Goal: Task Accomplishment & Management: Use online tool/utility

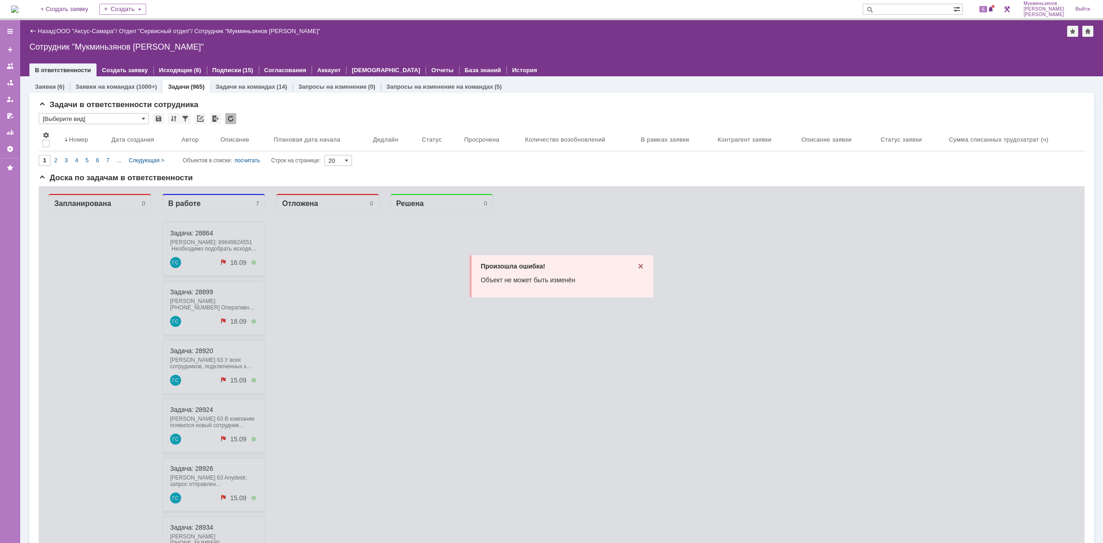
scroll to position [88, 0]
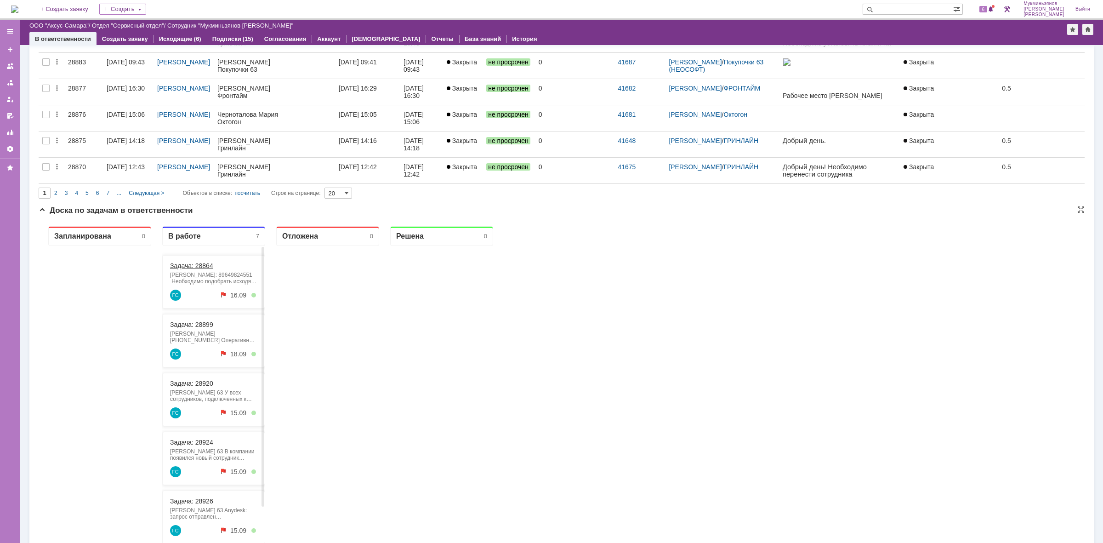
click at [198, 265] on link "Задача: 28864" at bounding box center [191, 265] width 43 height 7
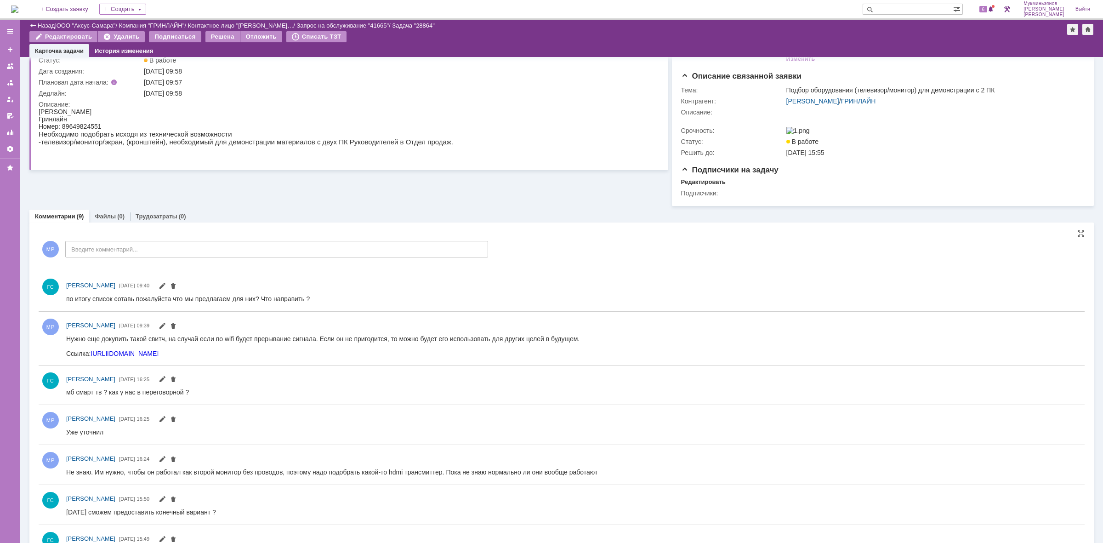
click at [176, 253] on div "Информация по задаче Редактировать В рамках заявки: 41665 Автор: [PERSON_NAME]:…" at bounding box center [561, 327] width 1064 height 655
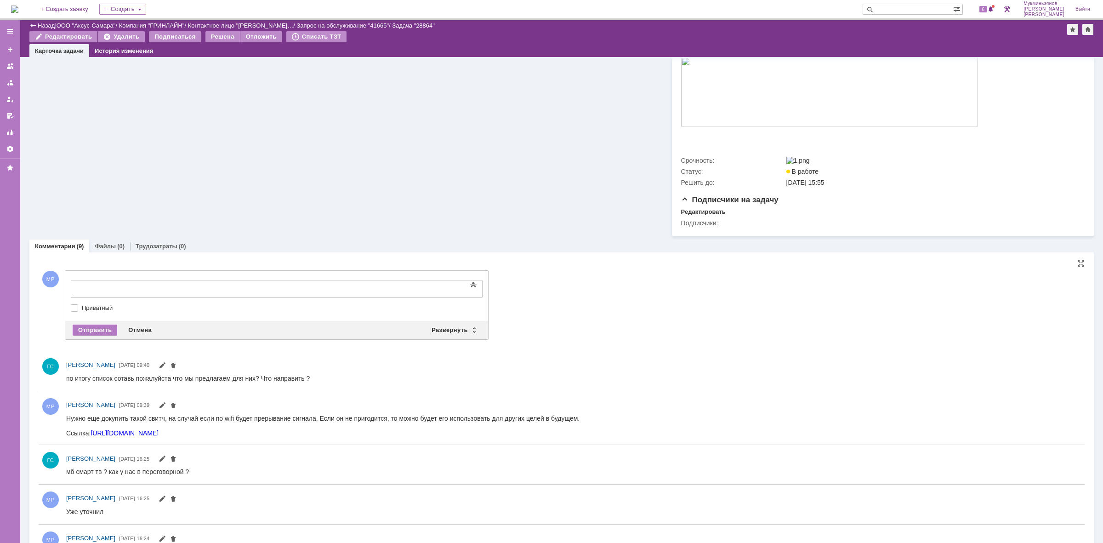
click at [153, 284] on div at bounding box center [145, 287] width 130 height 7
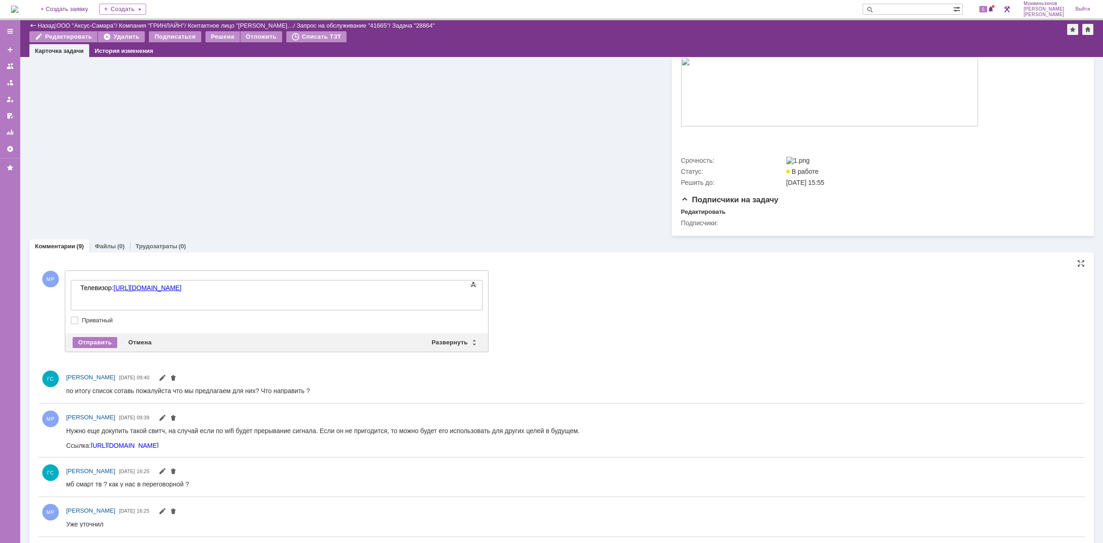
drag, startPoint x: 329, startPoint y: 445, endPoint x: 51, endPoint y: 434, distance: 277.7
click at [66, 434] on html "Нужно еще докупить такой свитч, на случай если по wifi будет прерывание сигнала…" at bounding box center [568, 437] width 1005 height 22
copy body "Нужно еще докупить такой свитч, на случай если по wifi будет прерывание сигнала…"
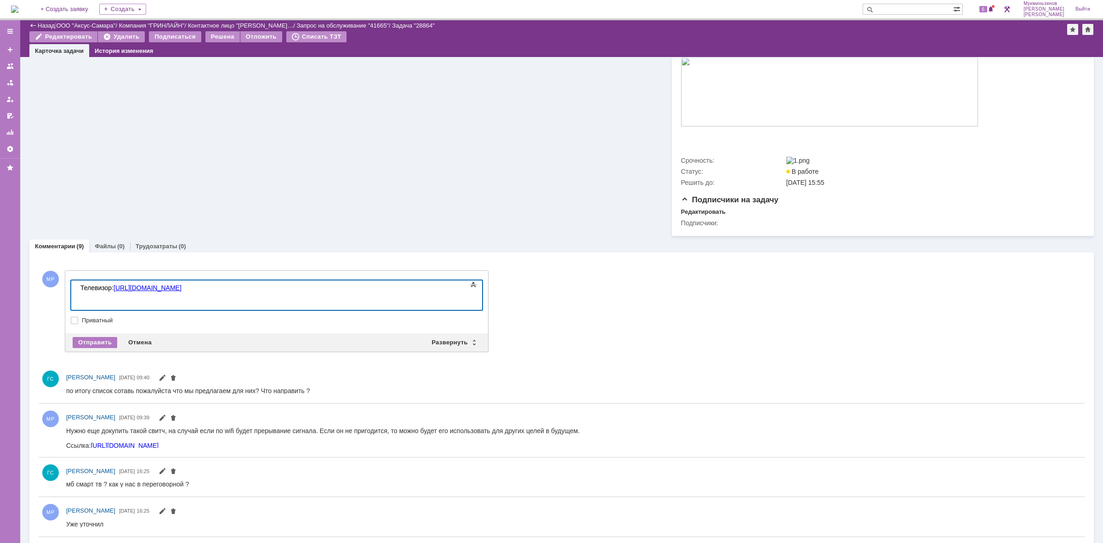
click at [115, 298] on div "Телевизор: [URL][DOMAIN_NAME]" at bounding box center [145, 295] width 130 height 22
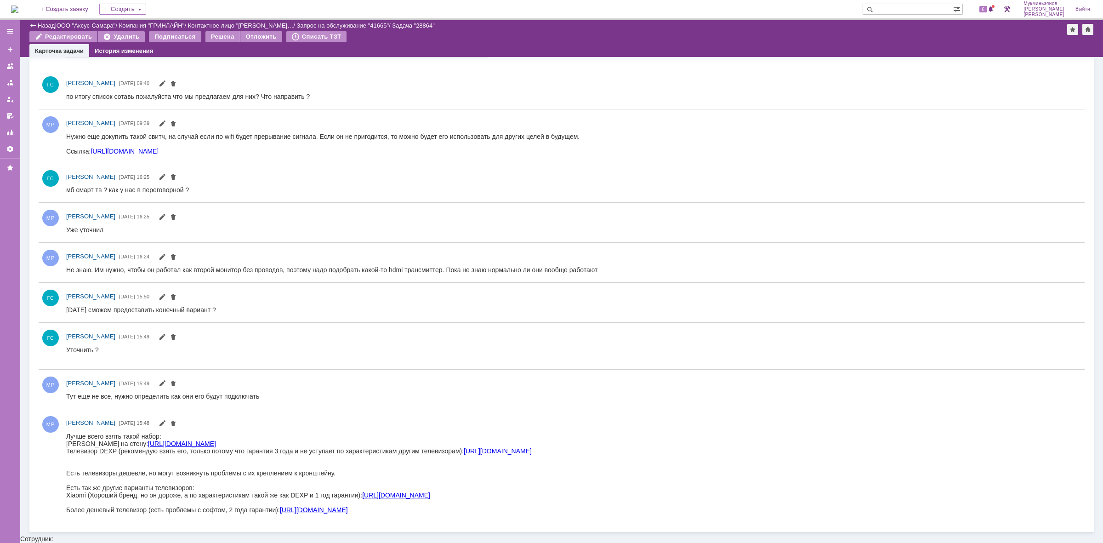
drag, startPoint x: 72, startPoint y: 444, endPoint x: 409, endPoint y: 436, distance: 337.4
drag, startPoint x: 412, startPoint y: 441, endPoint x: 67, endPoint y: 442, distance: 345.1
click at [67, 442] on div "Кронштейн на стену: [URL][DOMAIN_NAME] Телевизор DEXP (рекомендую взять его, то…" at bounding box center [298, 447] width 465 height 15
copy div "Кронштейн на стену: [URL][DOMAIN_NAME]"
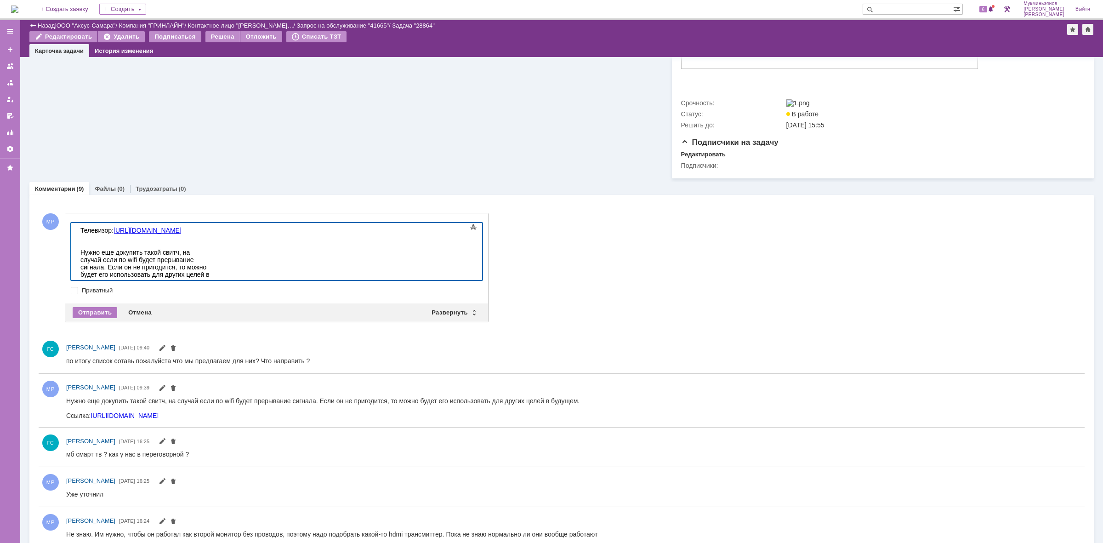
click at [211, 229] on div "Телевизор: [URL][DOMAIN_NAME]" at bounding box center [145, 238] width 130 height 22
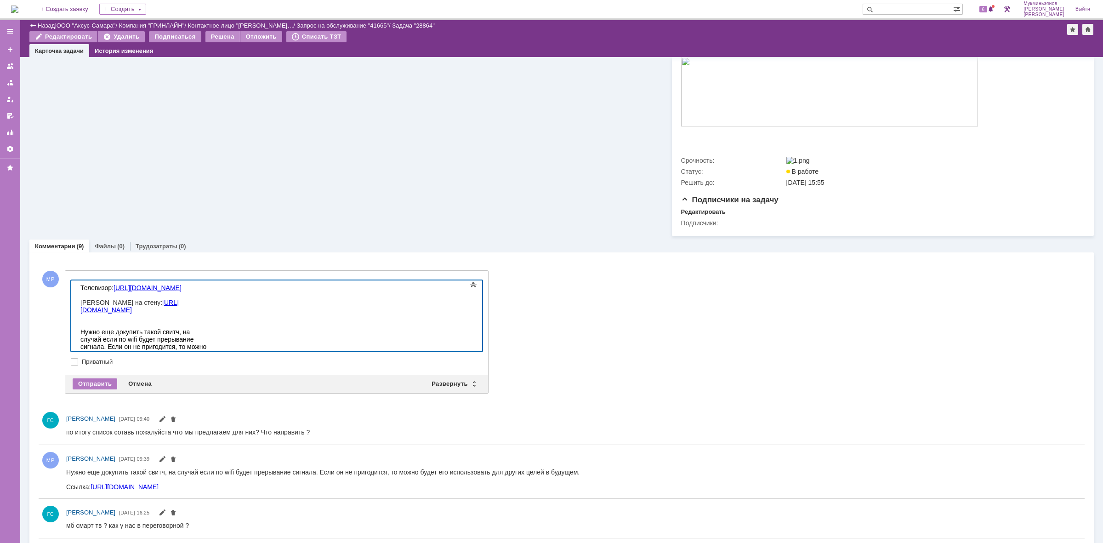
click at [110, 291] on div "Телевизор: [URL][DOMAIN_NAME] Кронштейн на стену: [URL][DOMAIN_NAME]" at bounding box center [145, 306] width 130 height 44
click at [110, 288] on div "Телевизор: [URL][DOMAIN_NAME] Кронштейн на стену: [URL][DOMAIN_NAME]" at bounding box center [145, 306] width 130 height 44
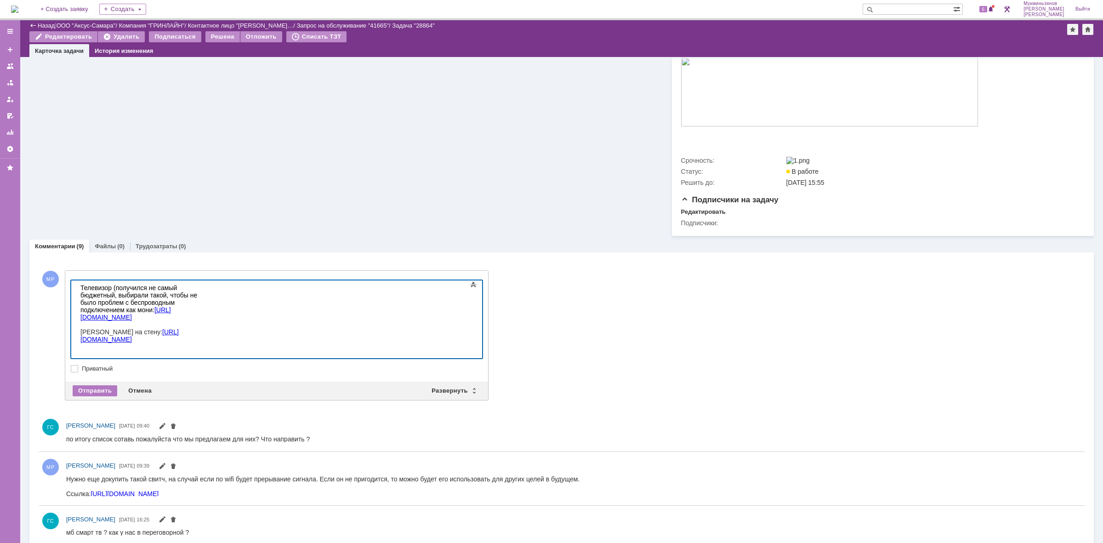
click at [189, 289] on div "Телевизор (получился не самый бюджетный, выбирали такой, чтобы не было проблем …" at bounding box center [145, 321] width 130 height 74
click at [95, 295] on div "Телевизор (получился не самый бюджетный, выбирали такой, чтобы не было проблем …" at bounding box center [145, 321] width 130 height 74
click at [211, 357] on div "Нужно еще докупить такой свитч, на случай если по wifi будет прерывание сигнала…" at bounding box center [145, 375] width 130 height 37
click at [211, 321] on div "Телевизор (получился не самый бюджетный, выбирали такой, чтобы не было проблем …" at bounding box center [145, 321] width 130 height 74
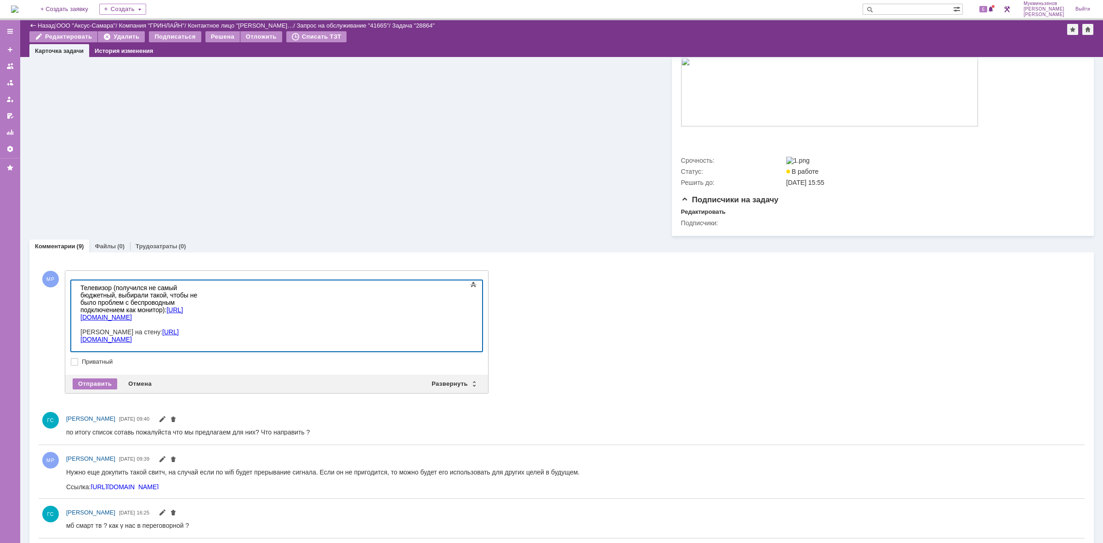
drag, startPoint x: 347, startPoint y: 344, endPoint x: 5, endPoint y: 273, distance: 349.1
click at [77, 280] on html "Телевизор (получился не самый бюджетный, выбирали такой, чтобы не было проблем …" at bounding box center [146, 342] width 138 height 125
copy body "Телевизор (получился не самый бюджетный, выбирали такой, чтобы не было проблем …"
click at [85, 385] on div "Отправить" at bounding box center [95, 383] width 45 height 11
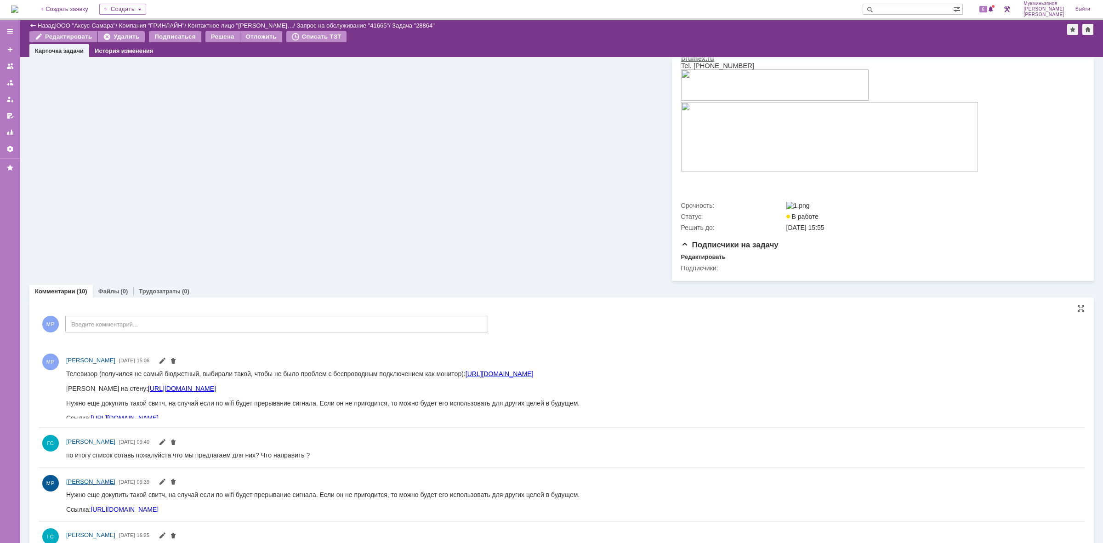
scroll to position [345, 0]
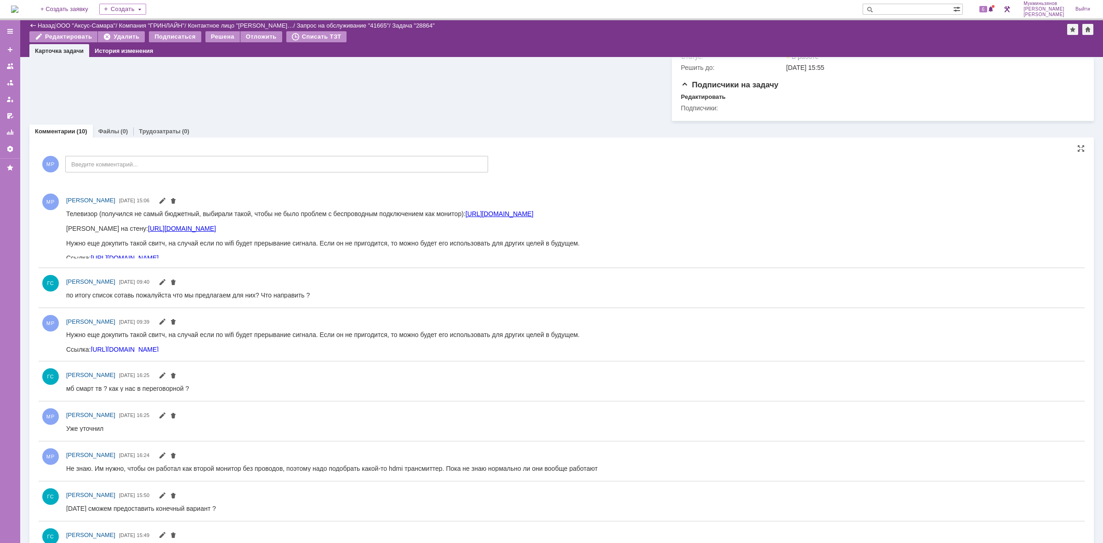
drag, startPoint x: 374, startPoint y: 253, endPoint x: 57, endPoint y: 221, distance: 319.6
click at [66, 221] on html "Телевизор (получился не самый бюджетный, выбирали такой, чтобы не было проблем …" at bounding box center [568, 235] width 1005 height 51
copy body "Телевизор (получился не самый бюджетный, выбирали такой, чтобы не было проблем …"
click at [152, 135] on link "Трудозатраты" at bounding box center [160, 131] width 42 height 7
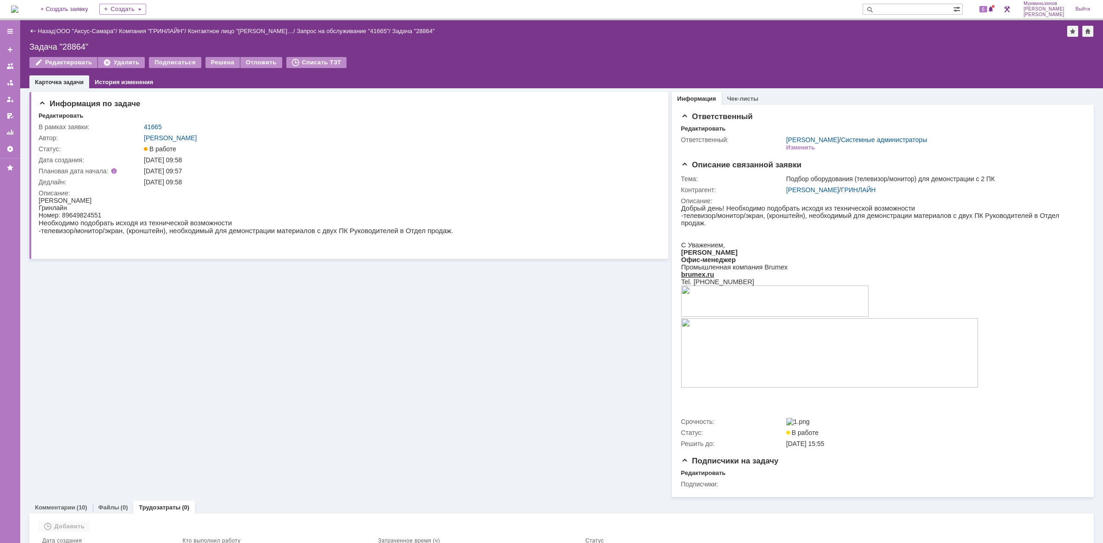
scroll to position [21, 0]
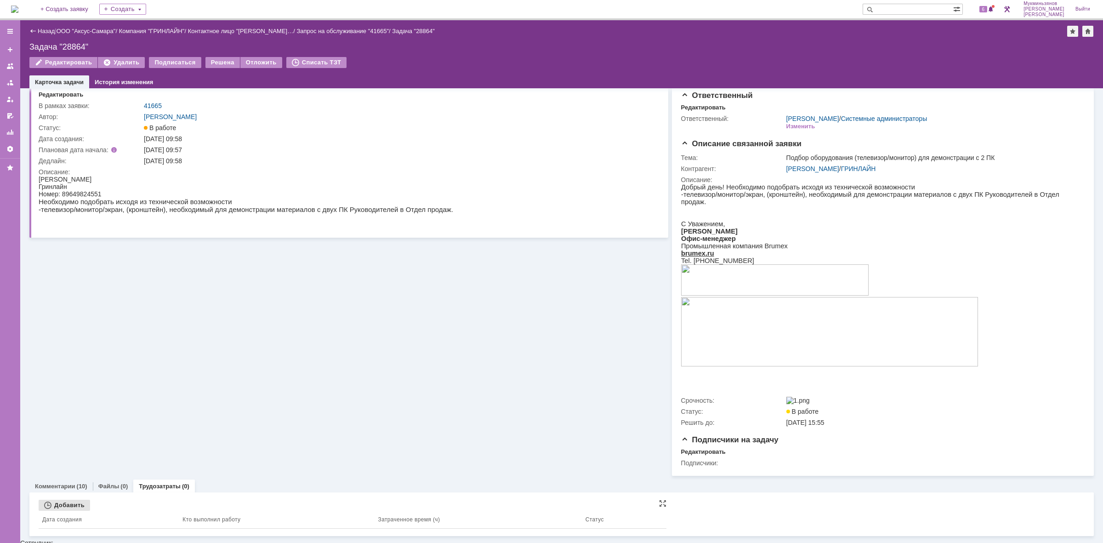
click at [69, 510] on div "Добавить" at bounding box center [64, 504] width 51 height 11
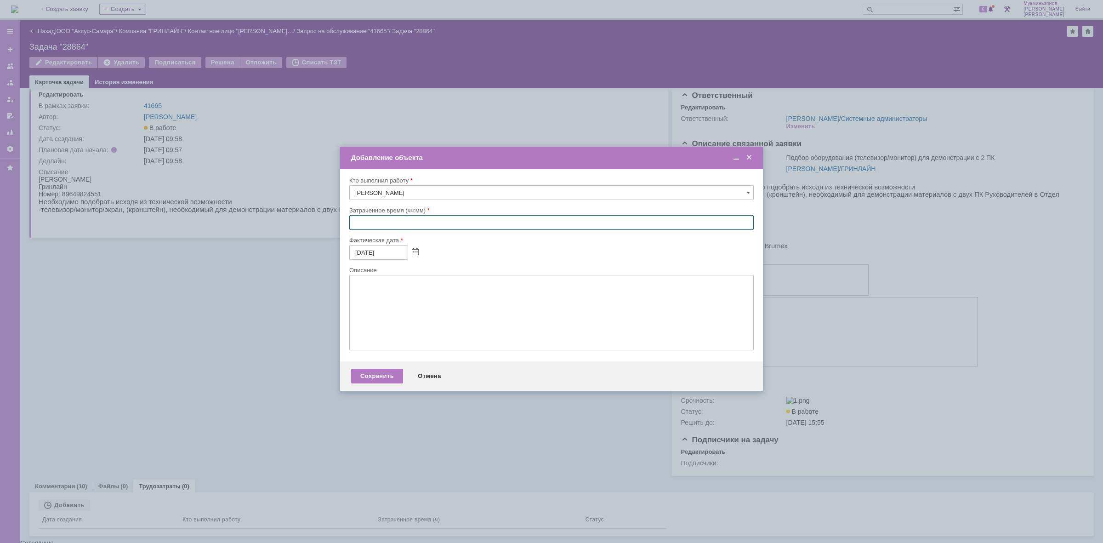
drag, startPoint x: 372, startPoint y: 222, endPoint x: 403, endPoint y: 233, distance: 32.7
click at [372, 223] on input "text" at bounding box center [551, 222] width 404 height 15
type input "0:__"
type input "01:00"
click at [400, 316] on textarea at bounding box center [551, 312] width 404 height 75
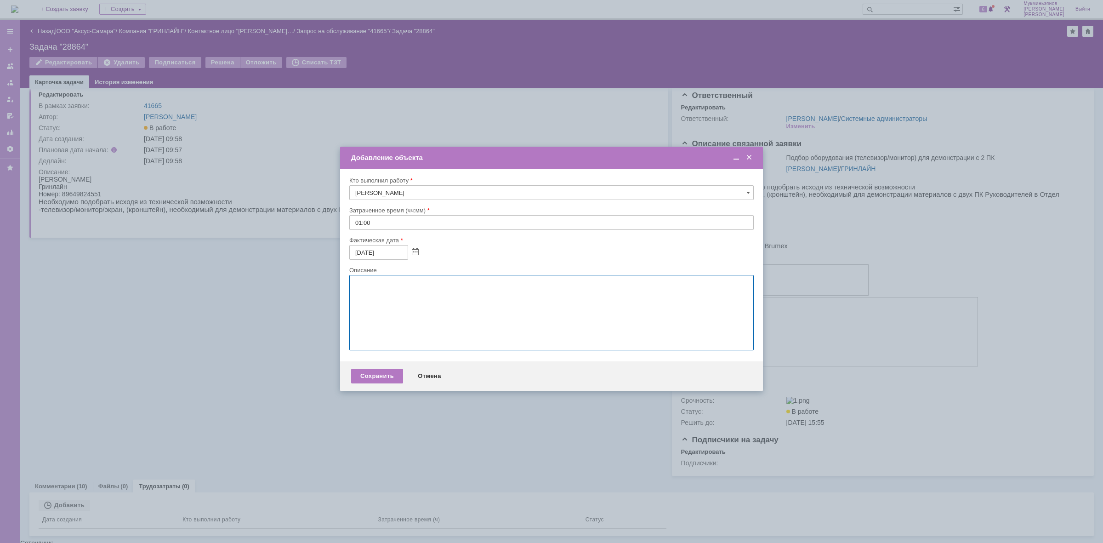
paste textarea "Телевизор (получился не самый бюджетный, выбирали такой, чтобы не было проблем …"
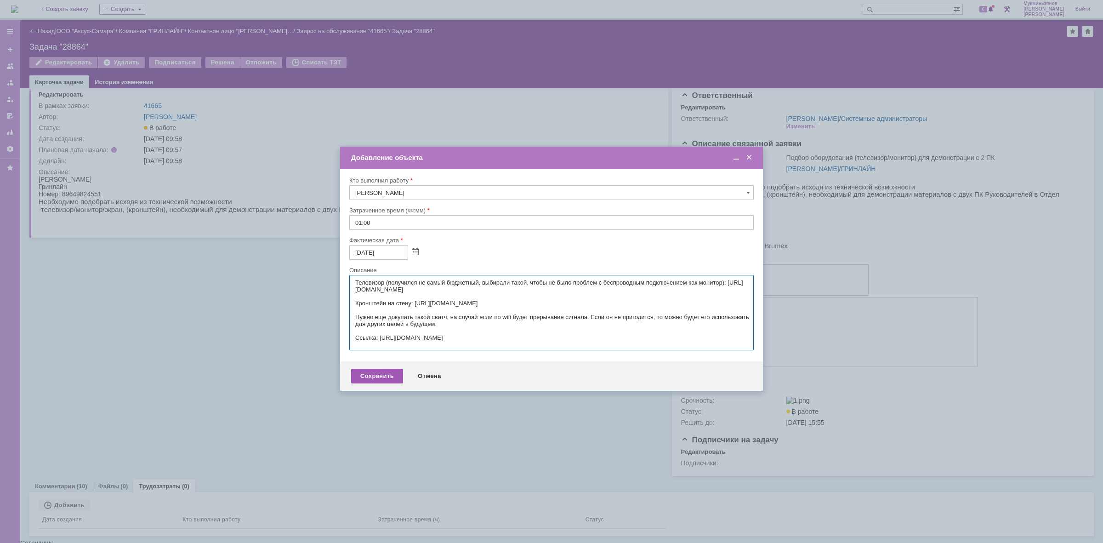
type textarea "Телевизор (получился не самый бюджетный, выбирали такой, чтобы не было проблем …"
click at [387, 383] on div "Сохранить" at bounding box center [377, 375] width 52 height 15
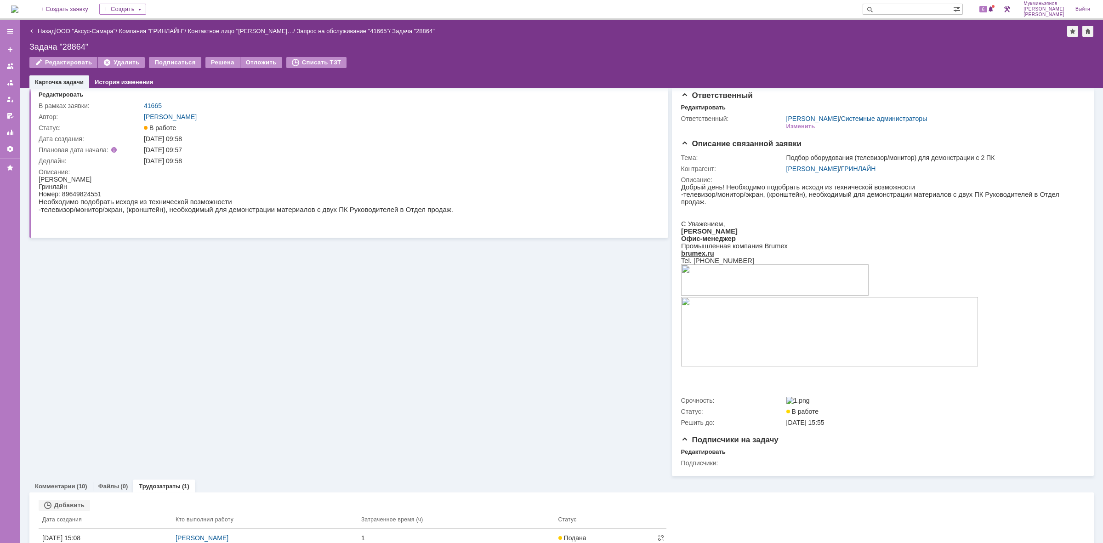
click at [66, 488] on link "Комментарии" at bounding box center [55, 485] width 40 height 7
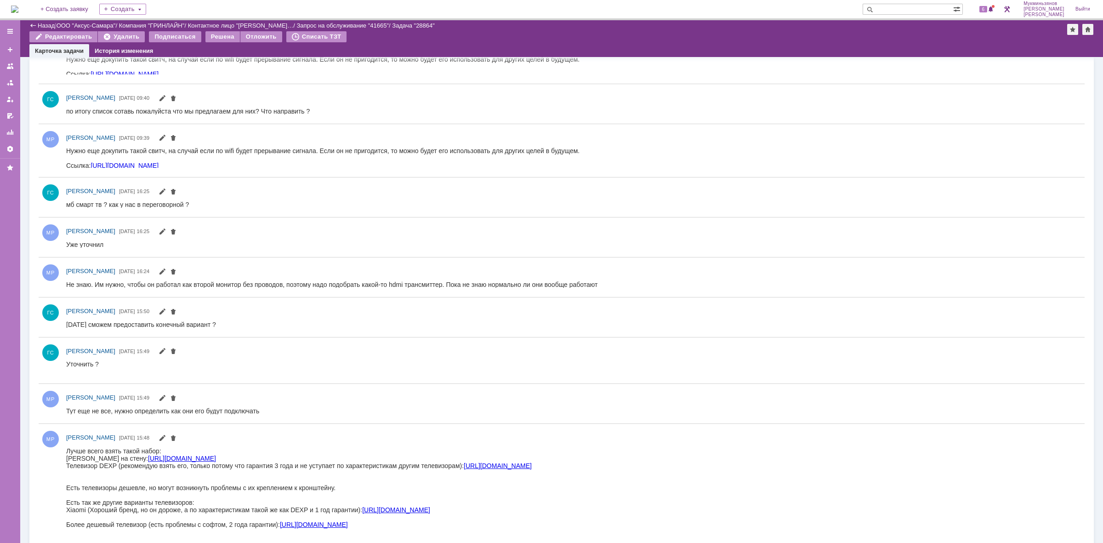
scroll to position [544, 0]
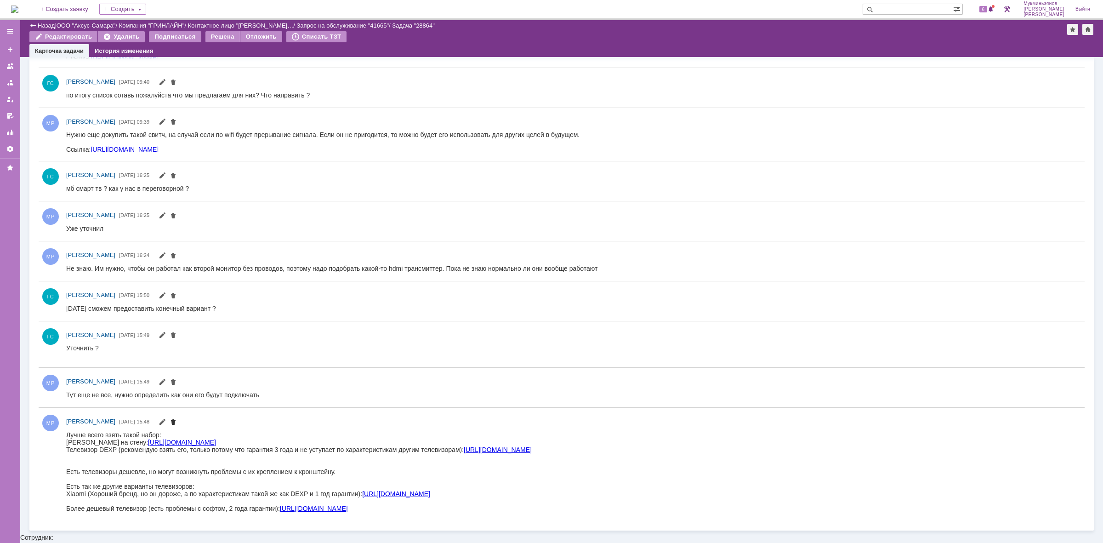
click at [177, 426] on span at bounding box center [173, 422] width 7 height 7
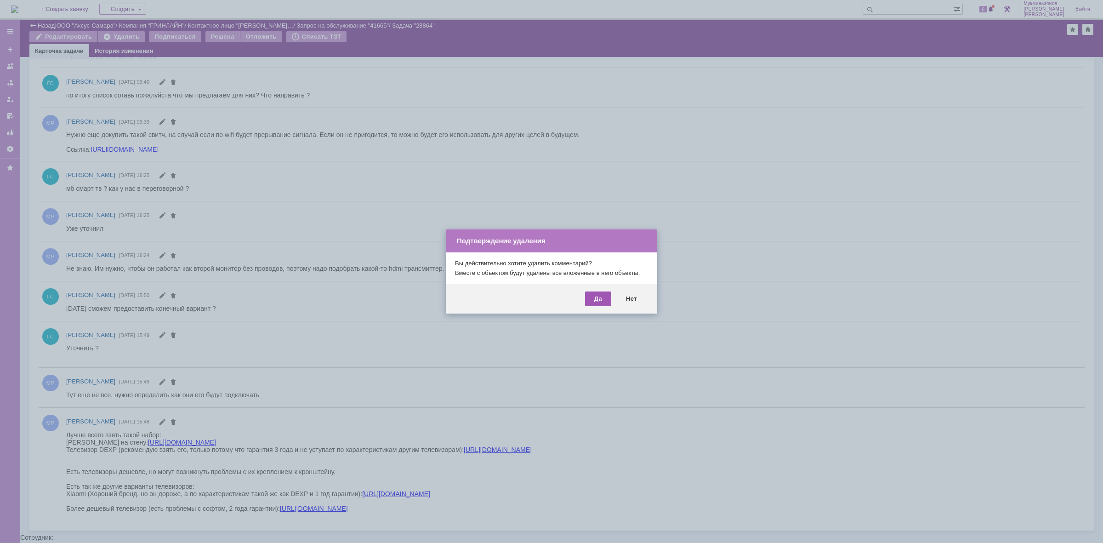
click at [593, 300] on div "Да" at bounding box center [598, 298] width 26 height 15
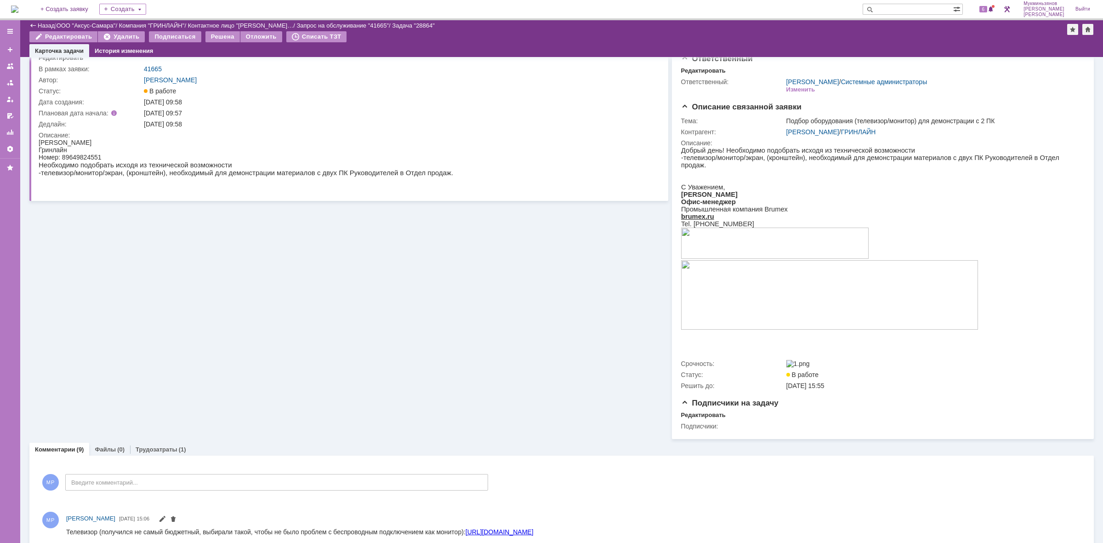
scroll to position [0, 0]
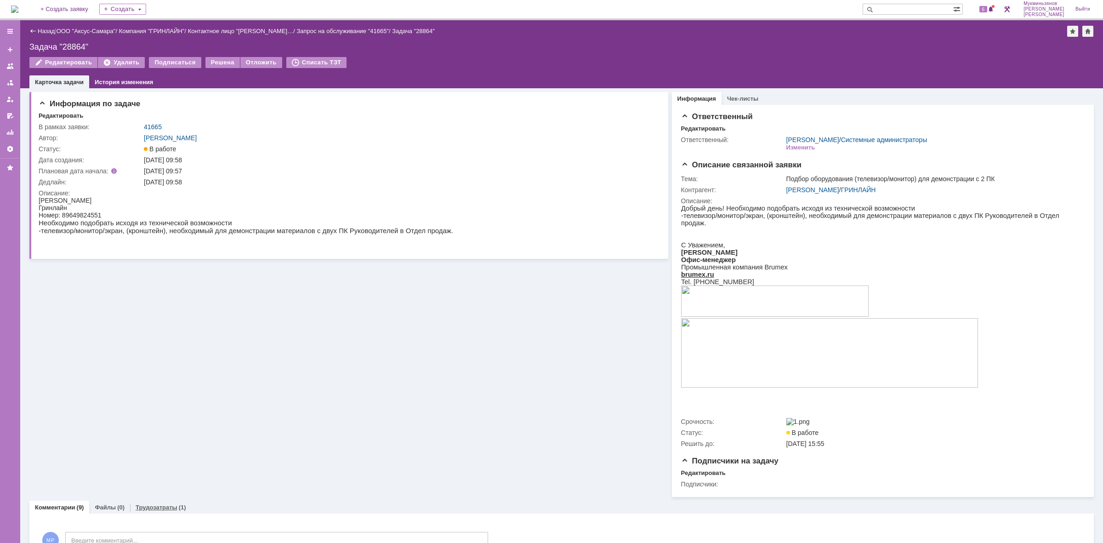
click at [170, 508] on link "Трудозатраты" at bounding box center [157, 507] width 42 height 7
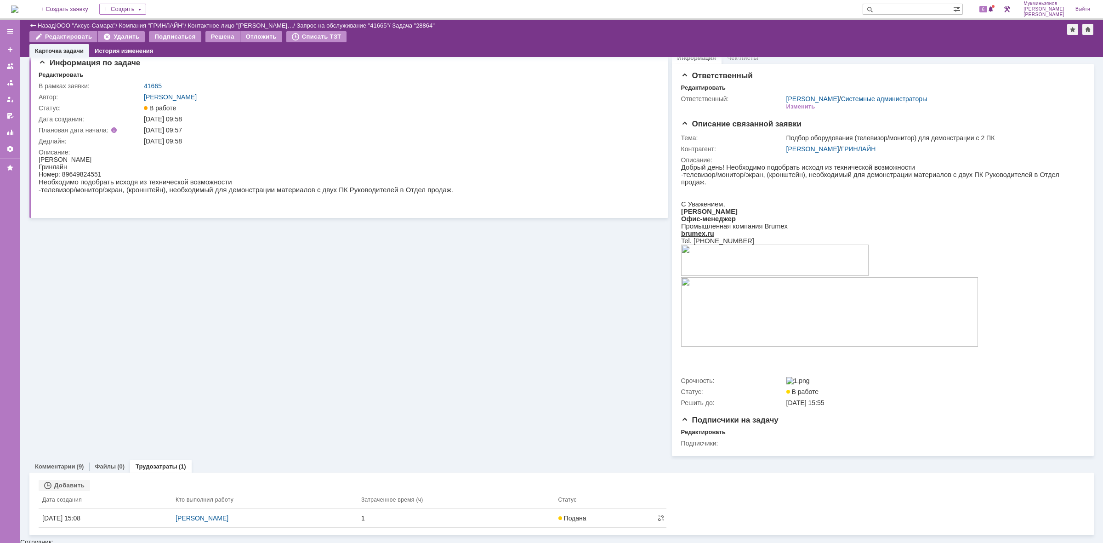
scroll to position [9, 0]
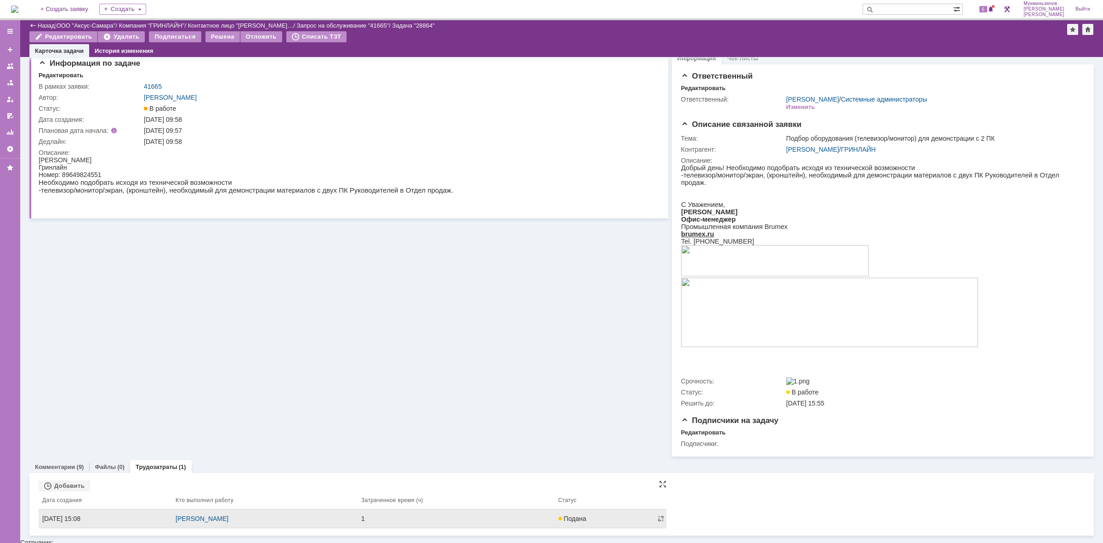
click at [122, 522] on div "[DATE] 15:08" at bounding box center [105, 518] width 126 height 7
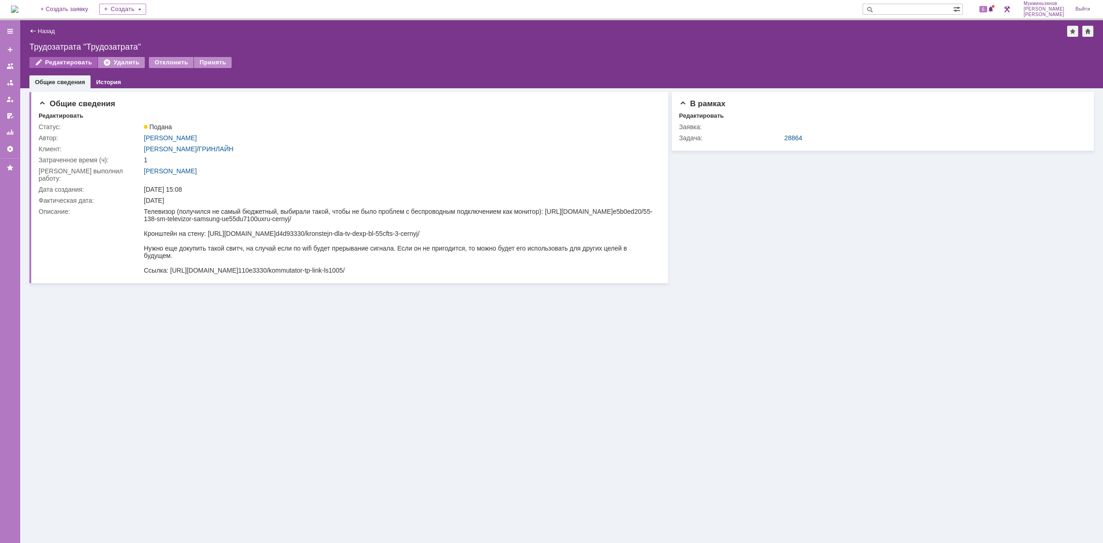
click at [78, 66] on div "Редактировать" at bounding box center [63, 62] width 68 height 11
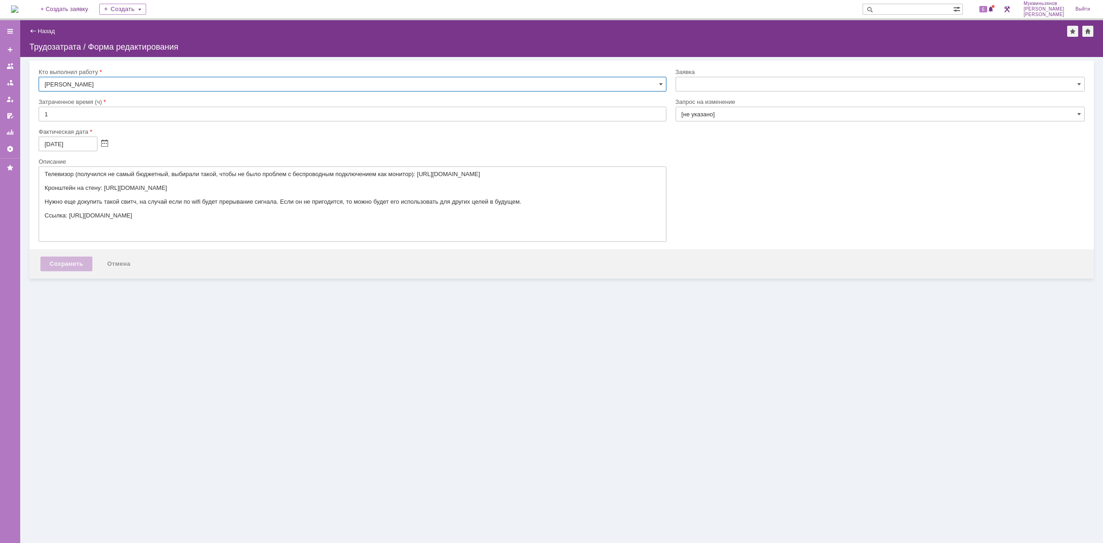
type input "[не указано]"
type input "28864"
click at [63, 115] on input "1" at bounding box center [353, 114] width 628 height 15
drag, startPoint x: 75, startPoint y: 114, endPoint x: 0, endPoint y: 121, distance: 74.8
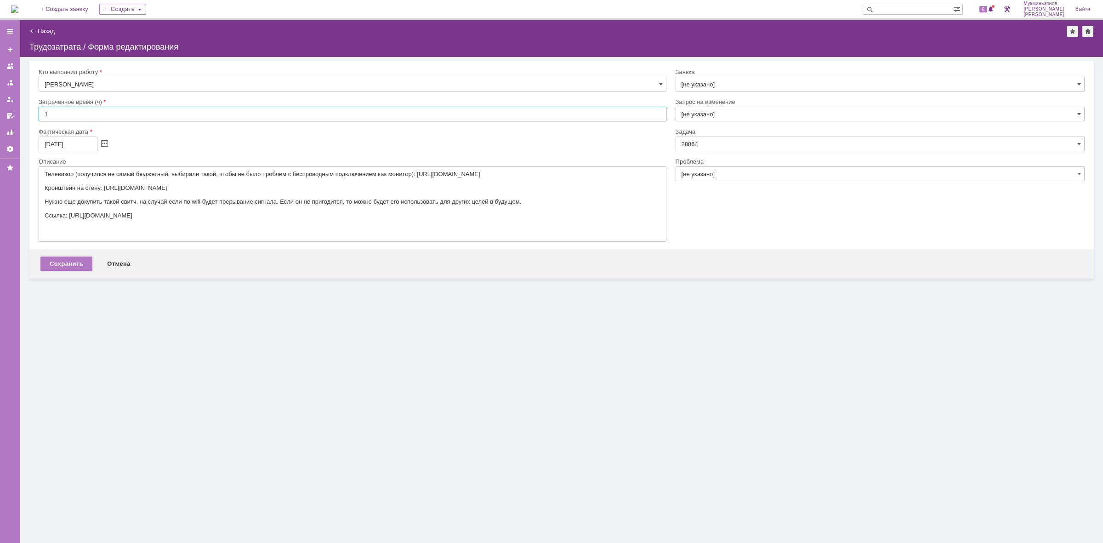
click at [0, 121] on div "Версия: 4.18.0.9.31.1398 (1398) © NAUMEN [DATE]-[DATE] Назад | Трудозатрата / Ф…" at bounding box center [551, 281] width 1103 height 522
click at [66, 116] on input "1" at bounding box center [353, 114] width 628 height 15
type input "1.5"
click at [54, 267] on div "Сохранить" at bounding box center [66, 263] width 52 height 15
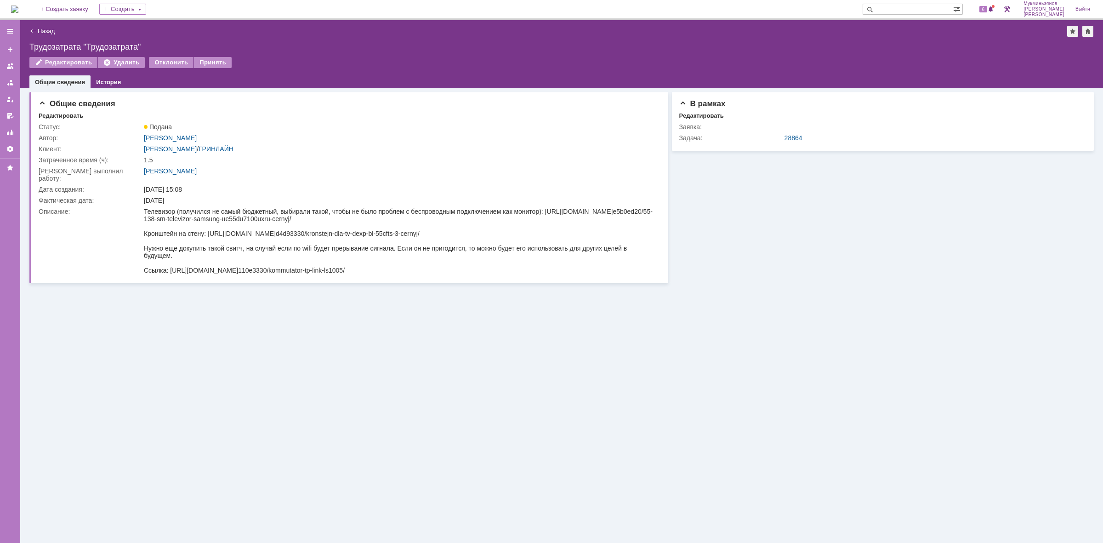
click at [40, 26] on div "Назад | Трудозатрата "Трудозатрата"" at bounding box center [561, 31] width 1064 height 11
click at [42, 29] on link "Назад" at bounding box center [46, 31] width 17 height 7
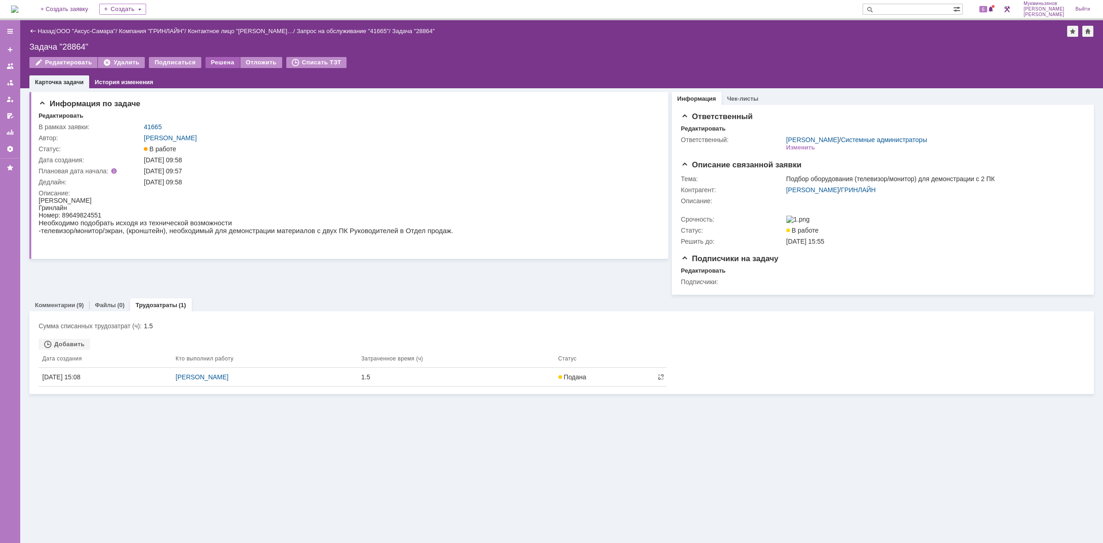
click at [222, 58] on div "Решена" at bounding box center [222, 62] width 34 height 11
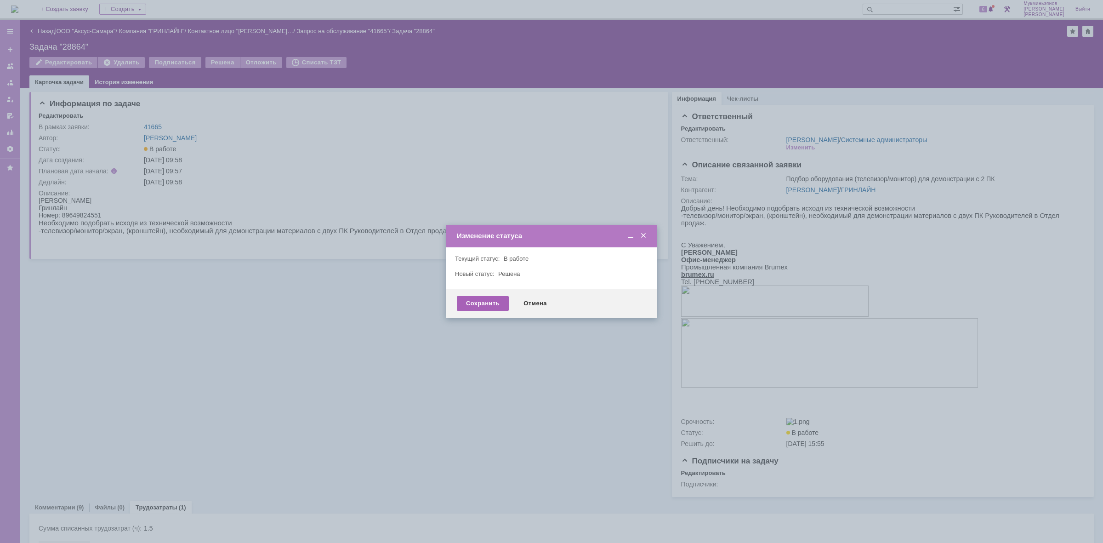
click at [476, 304] on div "Сохранить" at bounding box center [483, 303] width 52 height 15
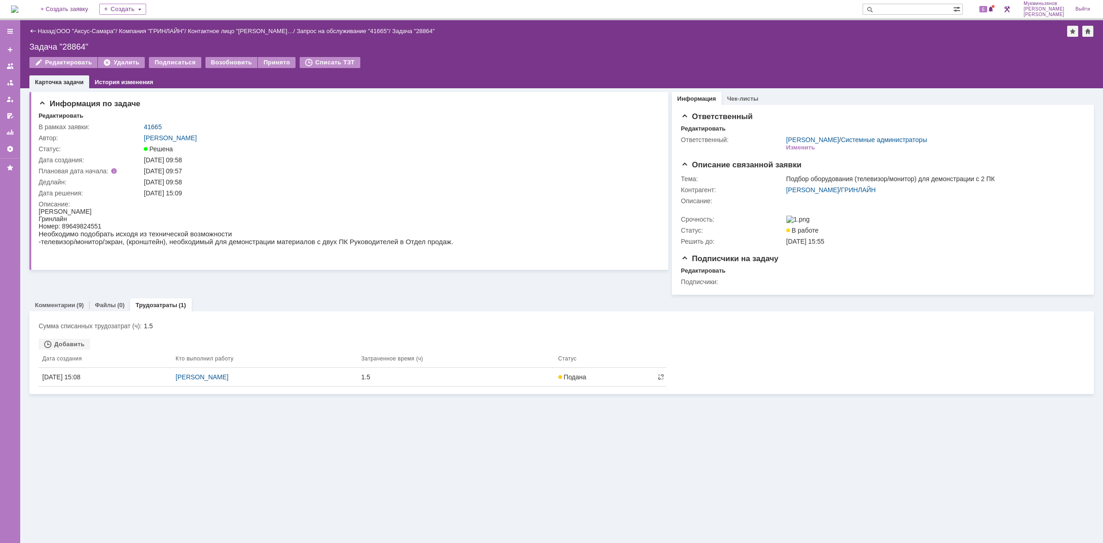
click at [18, 13] on img at bounding box center [14, 9] width 7 height 7
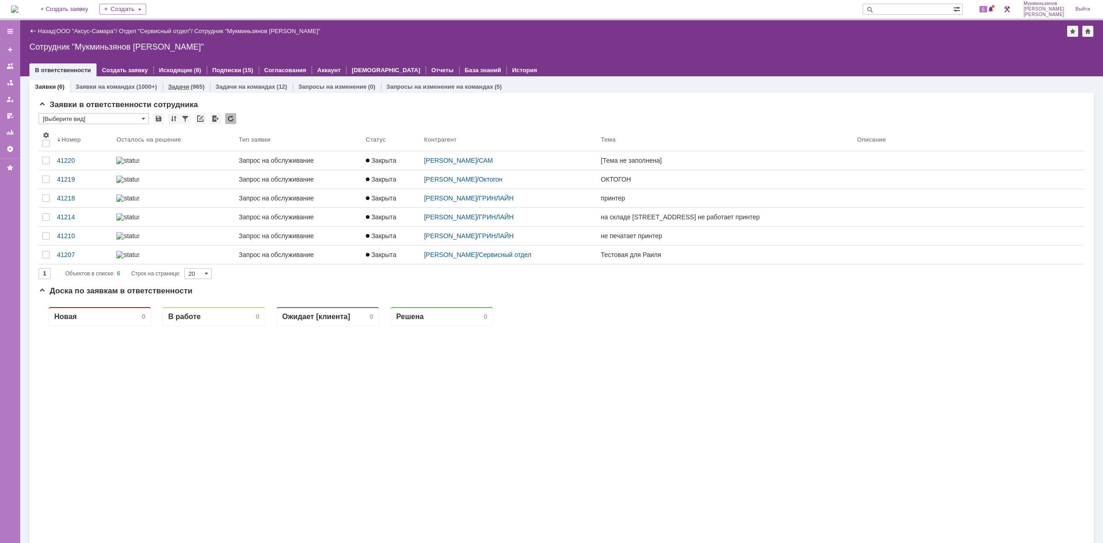
click at [183, 83] on link "Задачи" at bounding box center [178, 86] width 21 height 7
